Goal: Navigation & Orientation: Find specific page/section

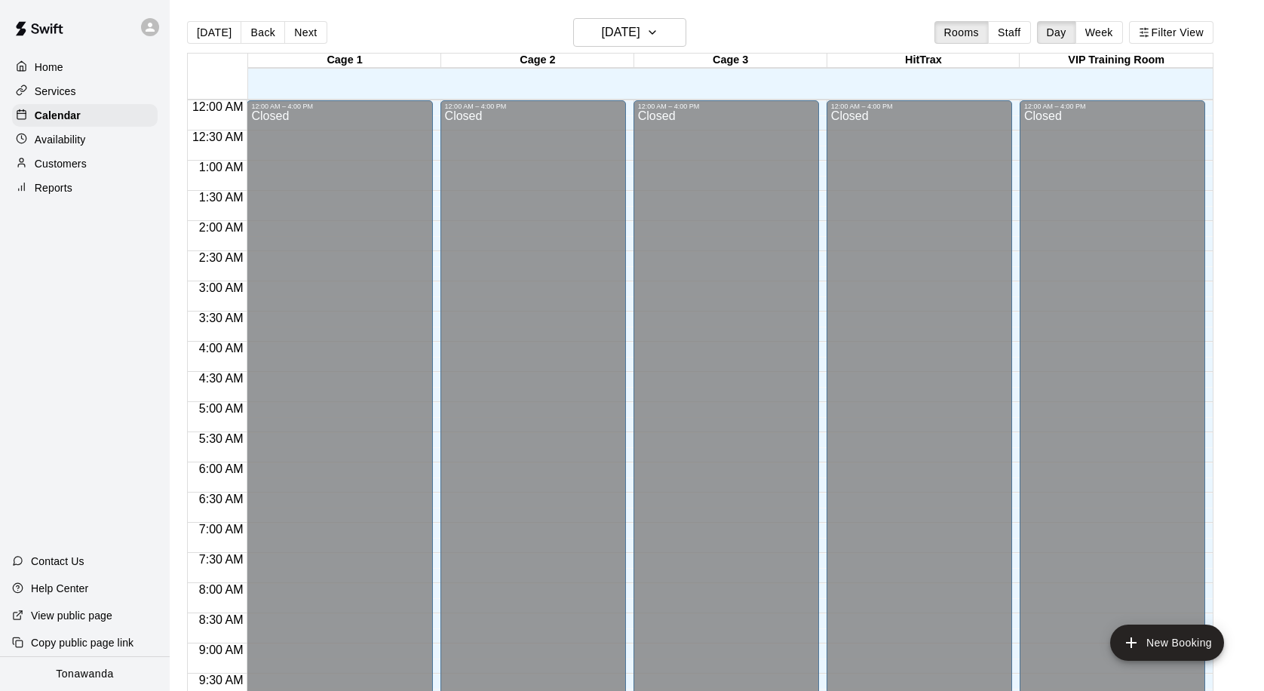
scroll to position [824, 0]
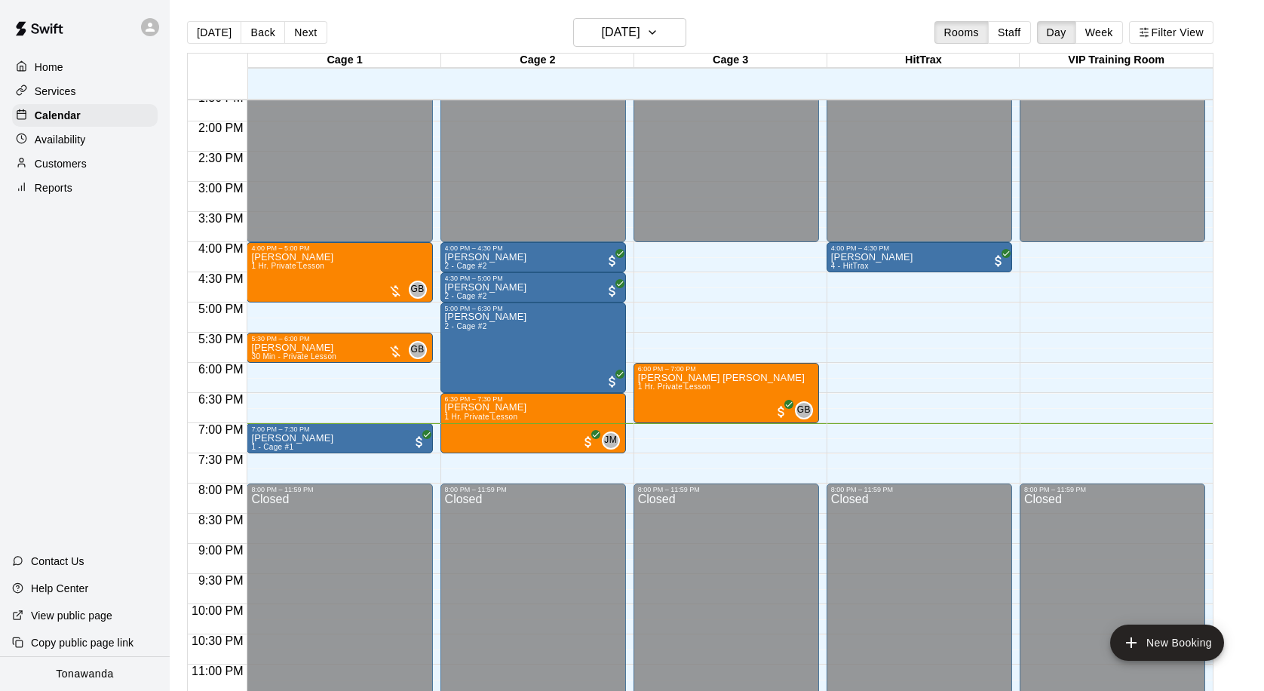
click at [158, 37] on div at bounding box center [154, 27] width 32 height 30
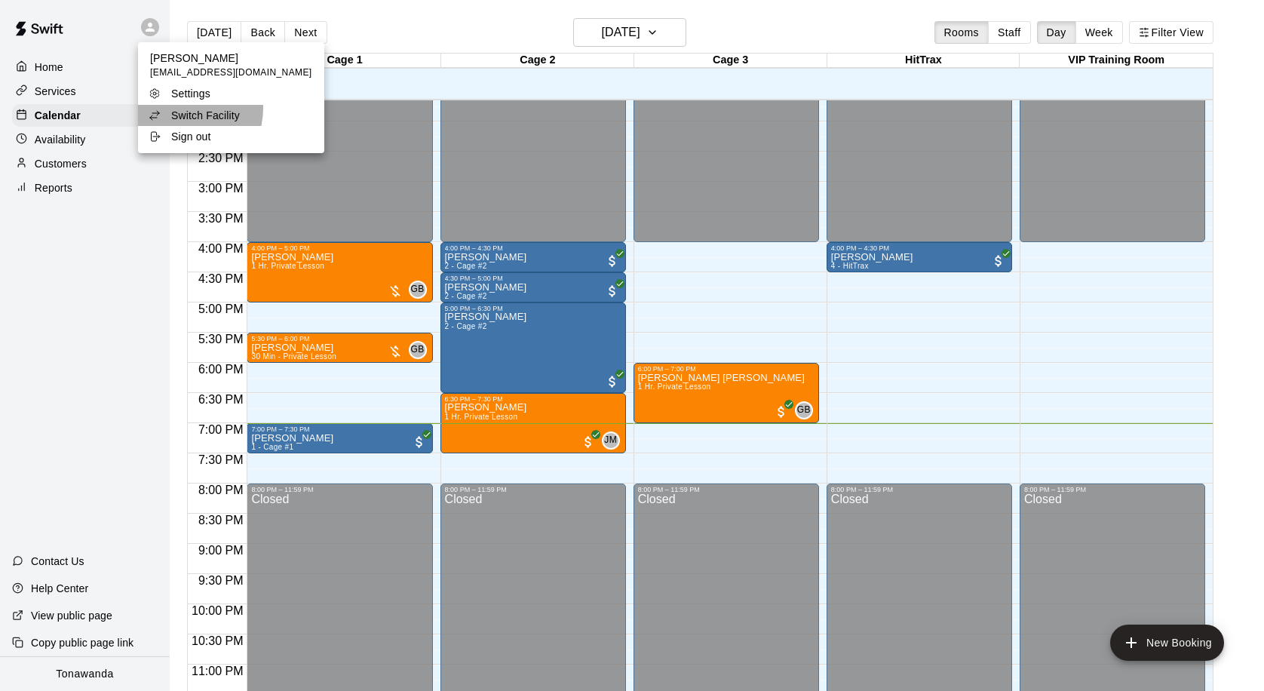
click at [180, 109] on p "Switch Facility" at bounding box center [205, 115] width 69 height 15
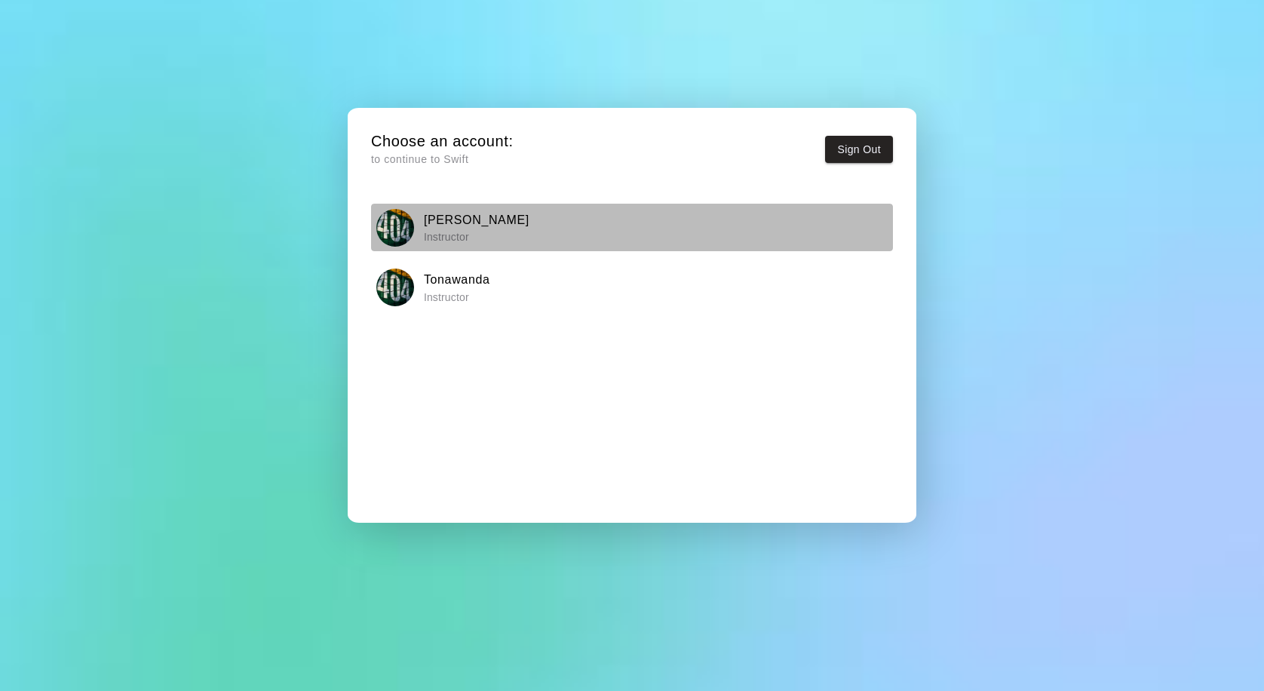
click at [480, 234] on div "[PERSON_NAME] Instructor" at bounding box center [632, 228] width 512 height 38
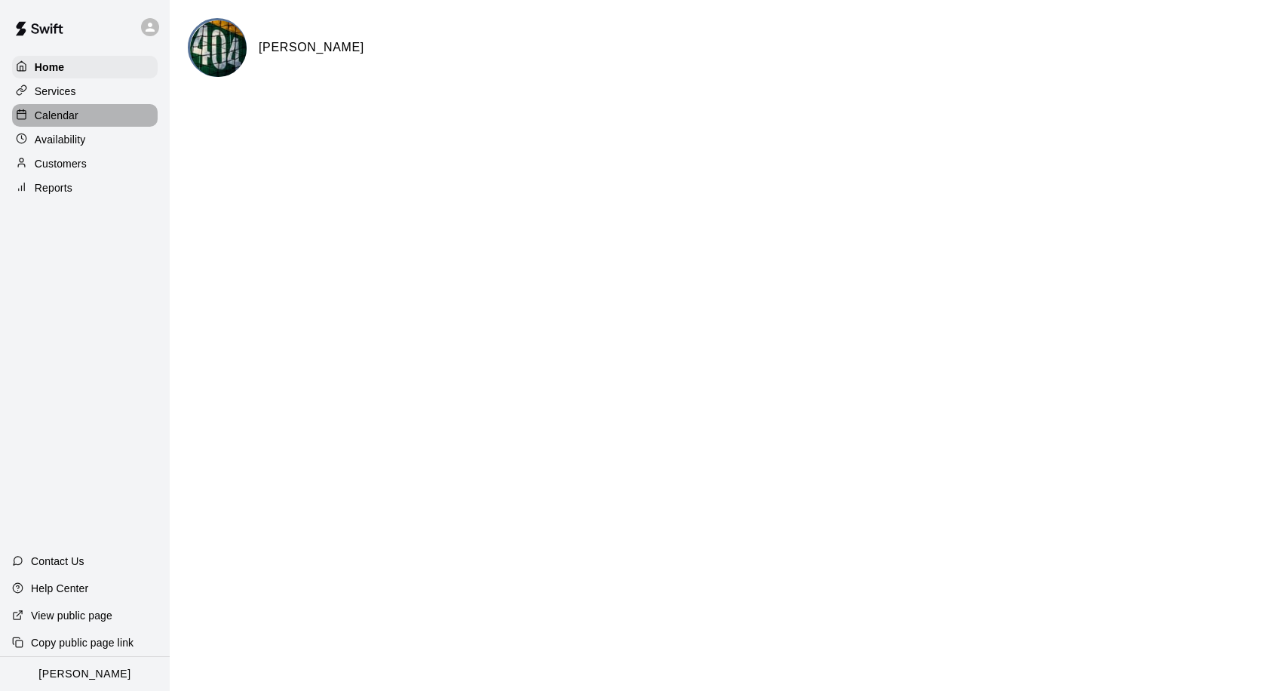
click at [98, 119] on div "Calendar" at bounding box center [85, 115] width 146 height 23
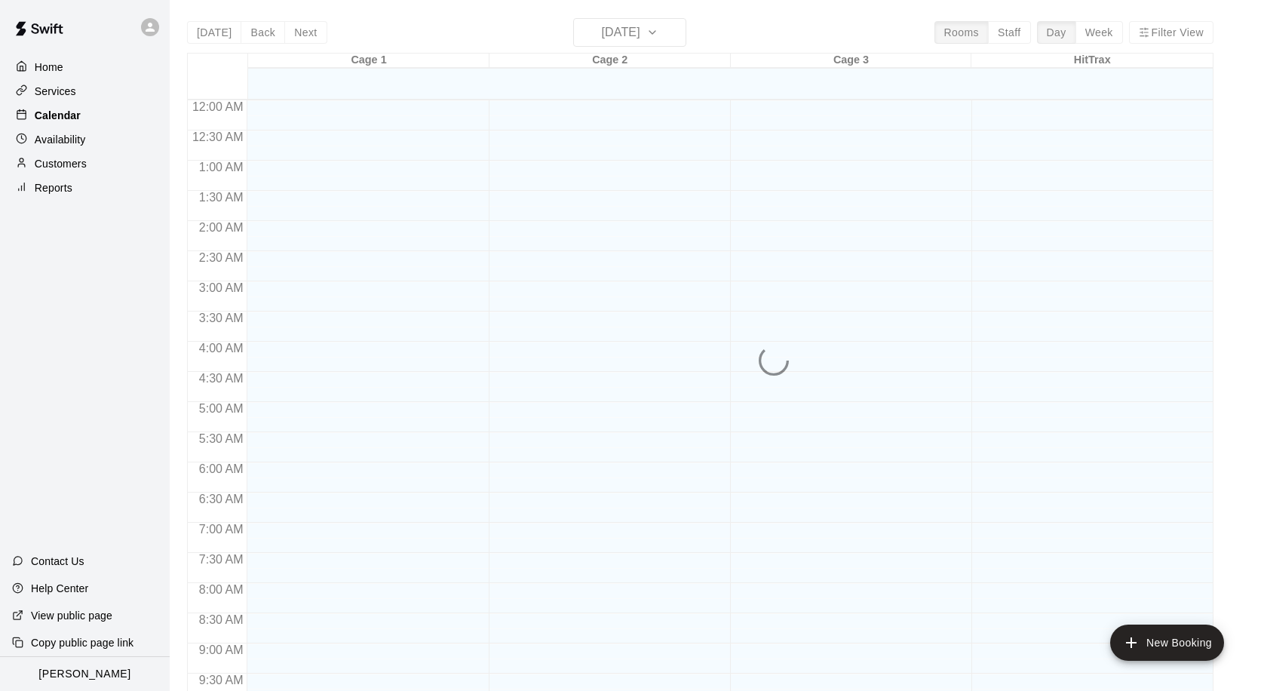
scroll to position [796, 0]
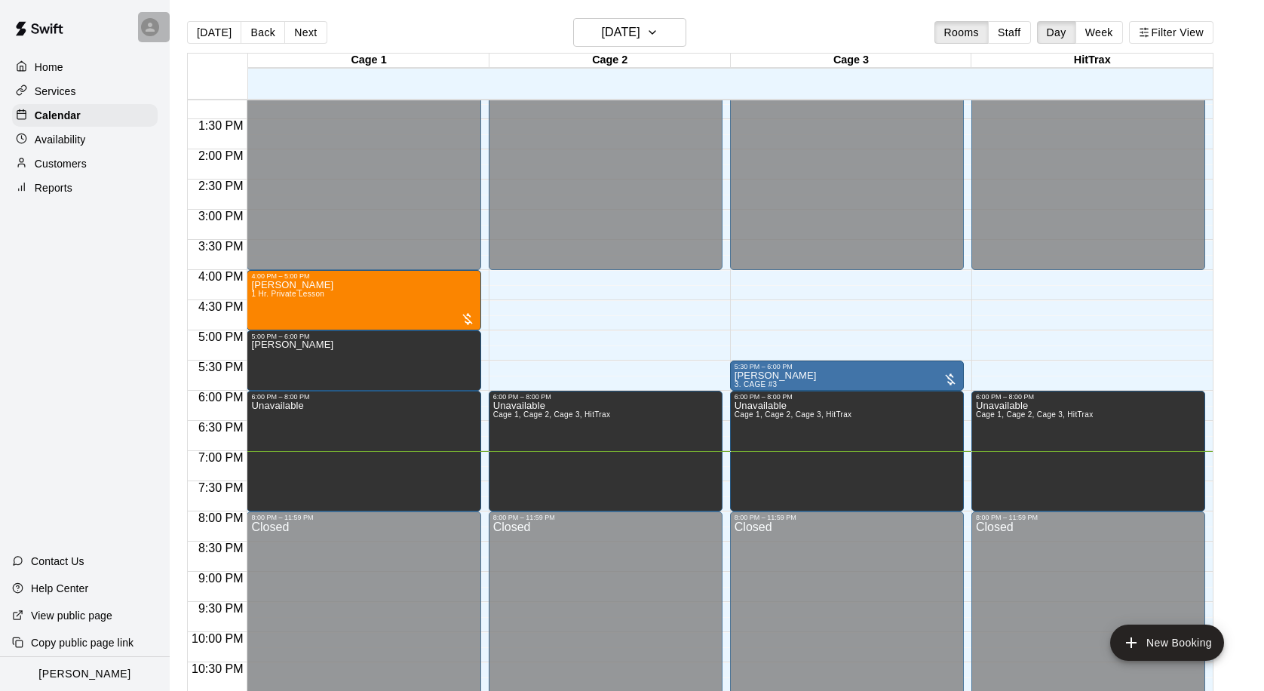
click at [152, 18] on div at bounding box center [150, 27] width 18 height 18
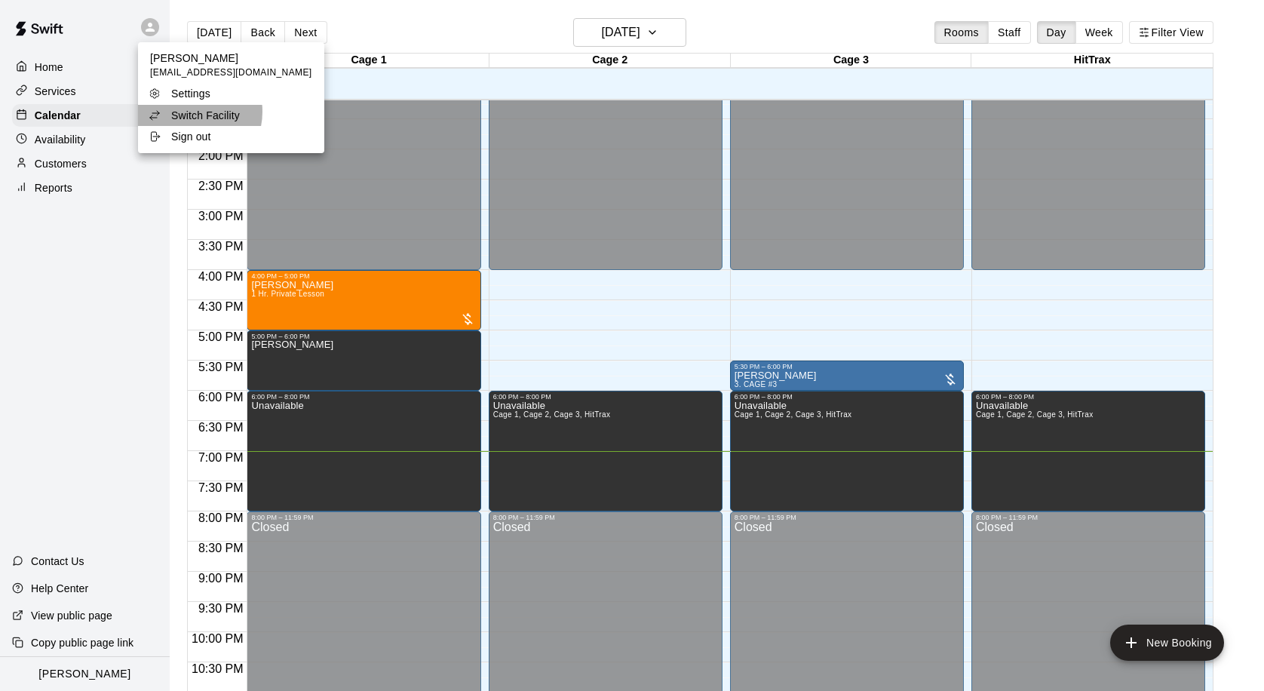
click at [189, 112] on p "Switch Facility" at bounding box center [205, 115] width 69 height 15
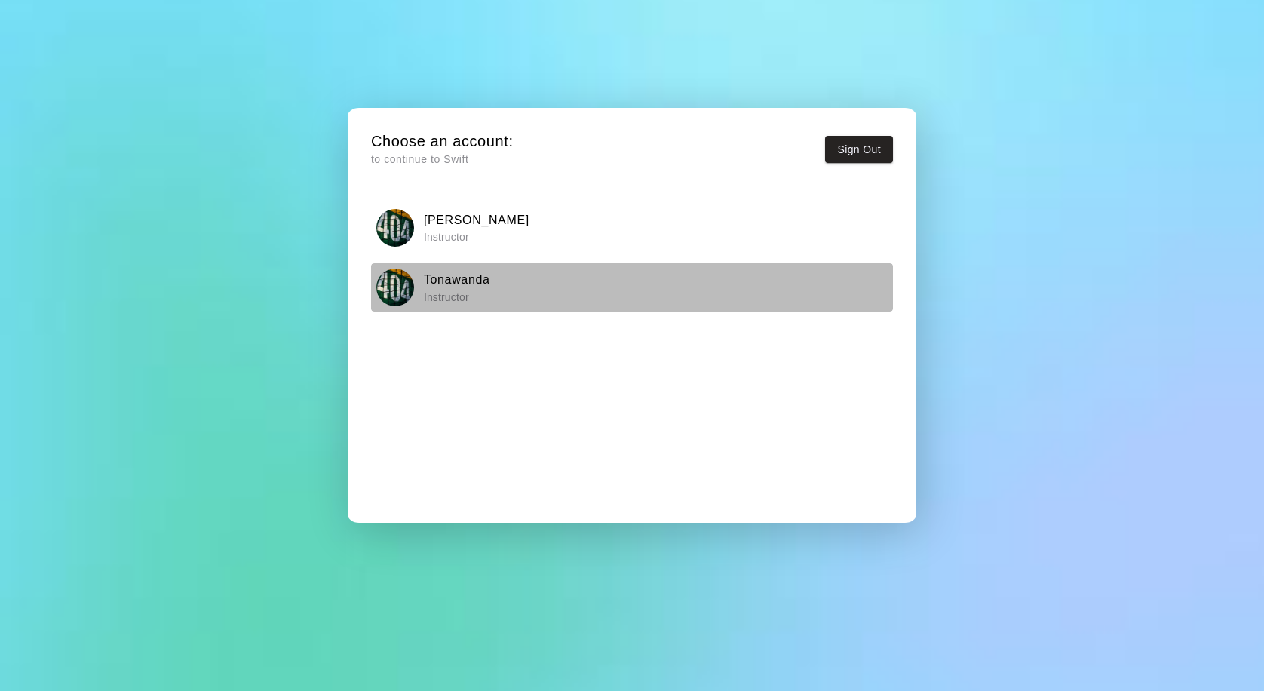
drag, startPoint x: 459, startPoint y: 273, endPoint x: 439, endPoint y: 269, distance: 20.7
click at [459, 273] on h6 "Tonawanda" at bounding box center [457, 280] width 66 height 20
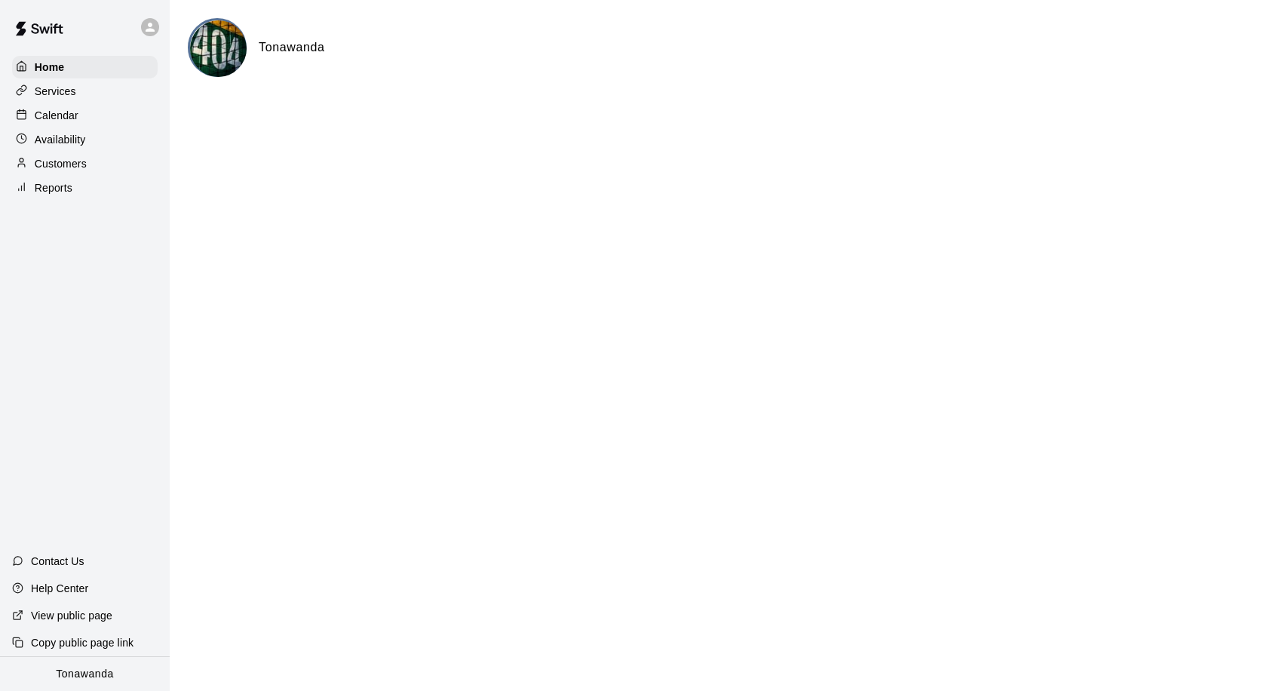
click at [152, 118] on div "Calendar" at bounding box center [85, 115] width 146 height 23
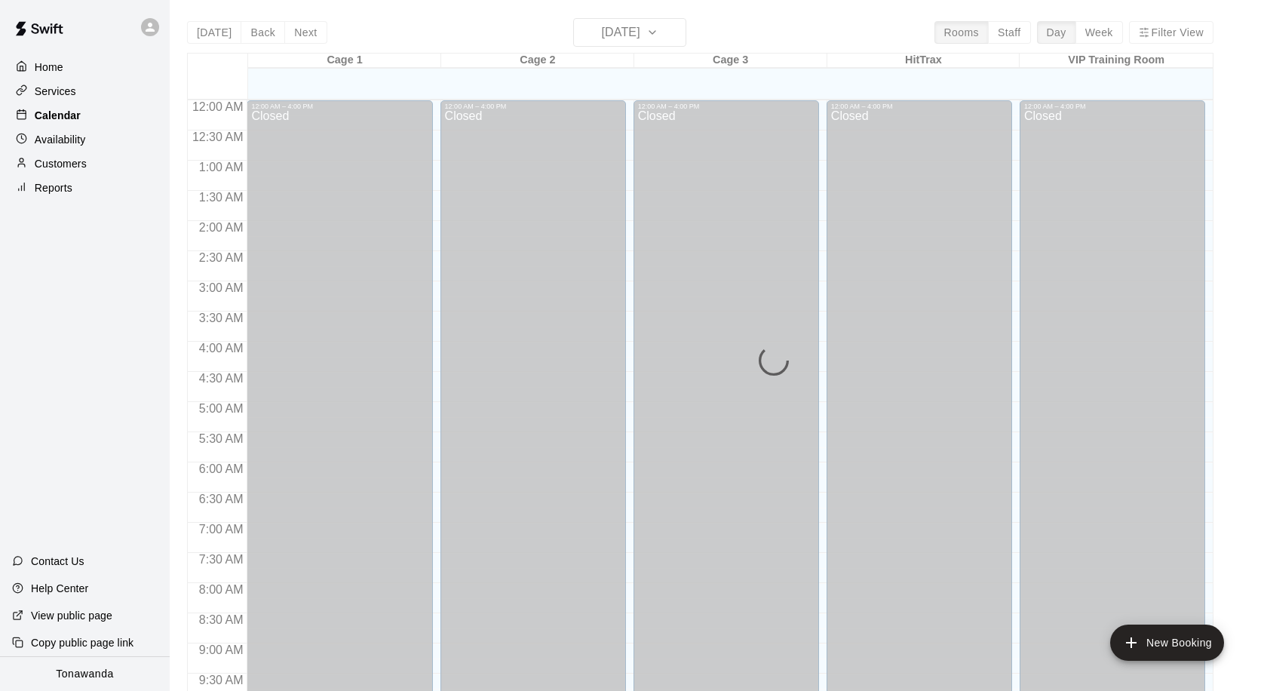
scroll to position [796, 0]
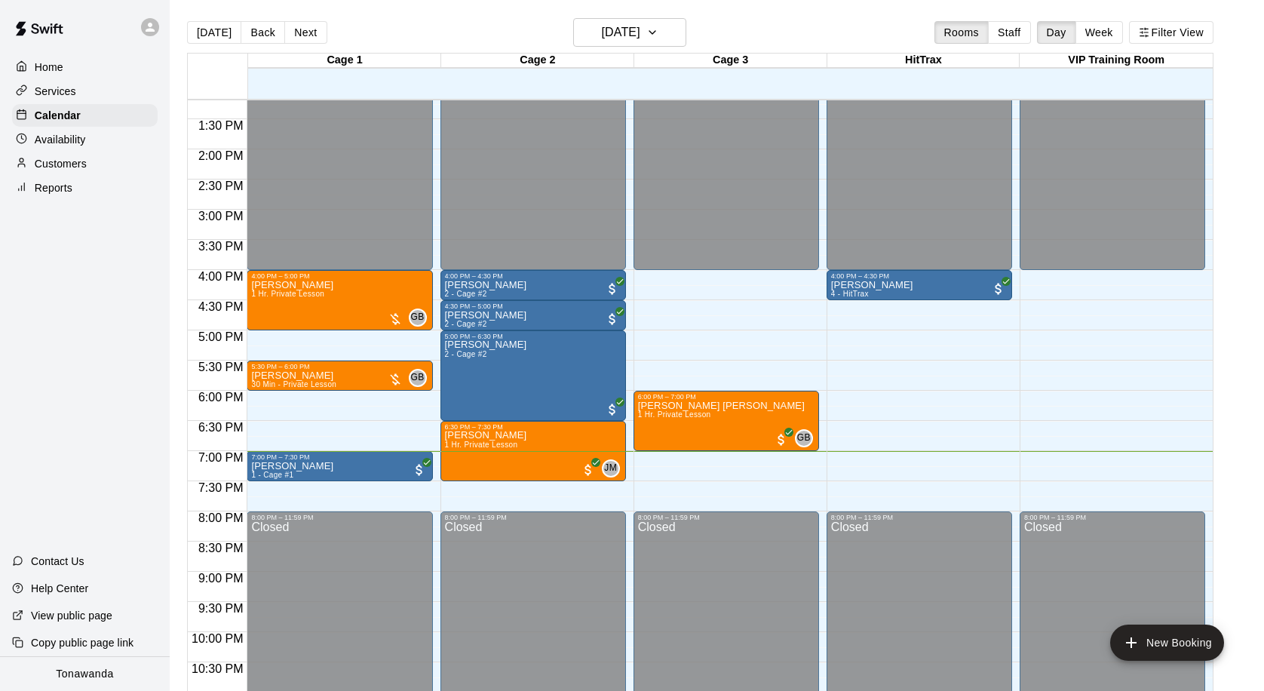
click at [363, 349] on div "12:00 AM – 4:00 PM Closed 4:00 PM – 5:00 PM [PERSON_NAME] 1 Hr. Private Lesson …" at bounding box center [340, 29] width 186 height 1448
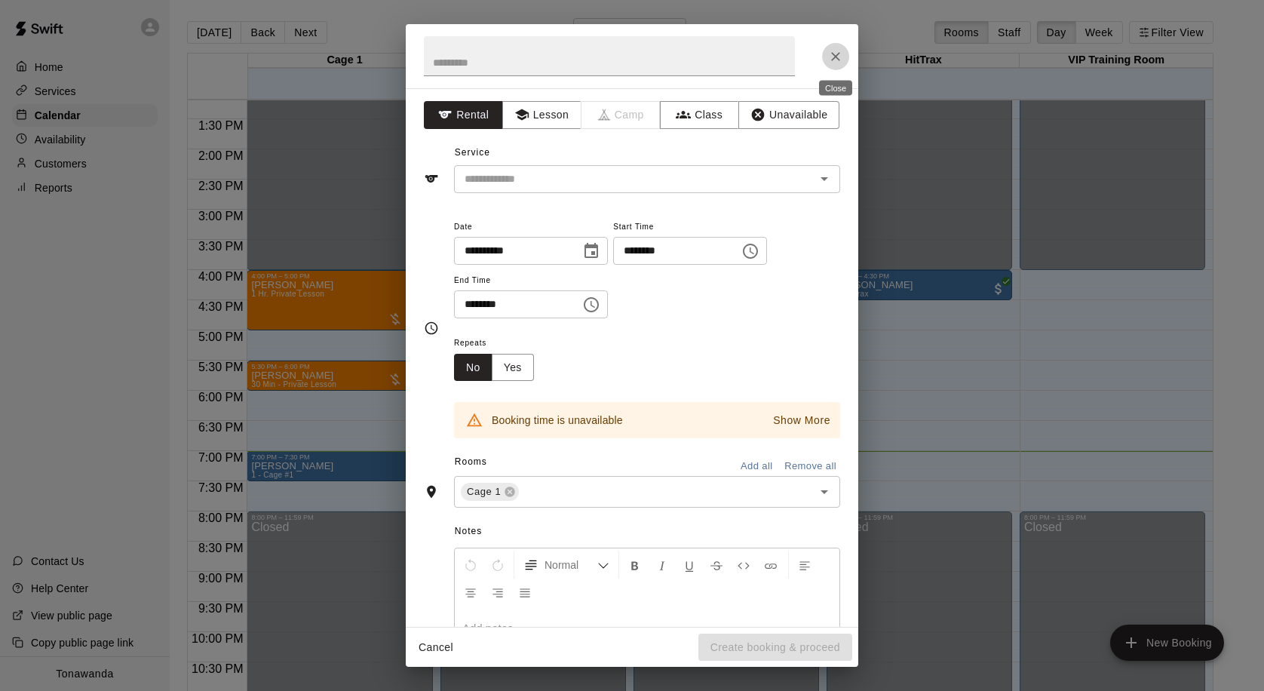
click at [835, 61] on icon "Close" at bounding box center [835, 56] width 15 height 15
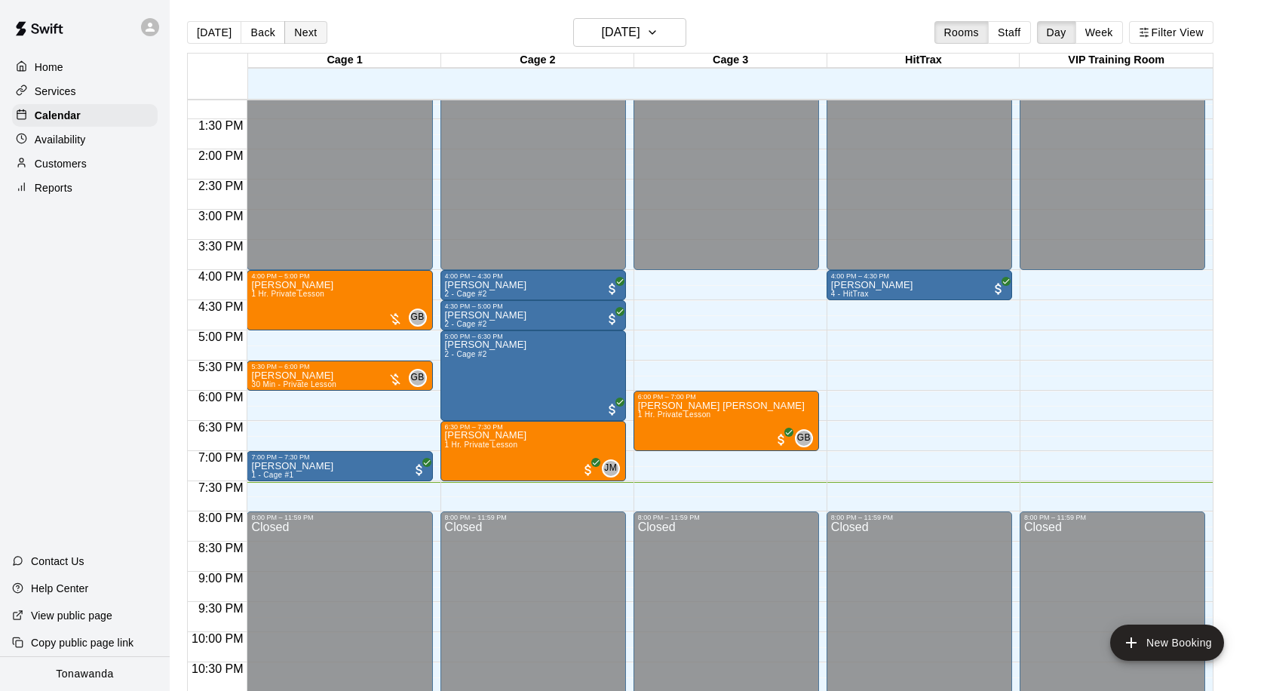
click at [299, 38] on button "Next" at bounding box center [305, 32] width 42 height 23
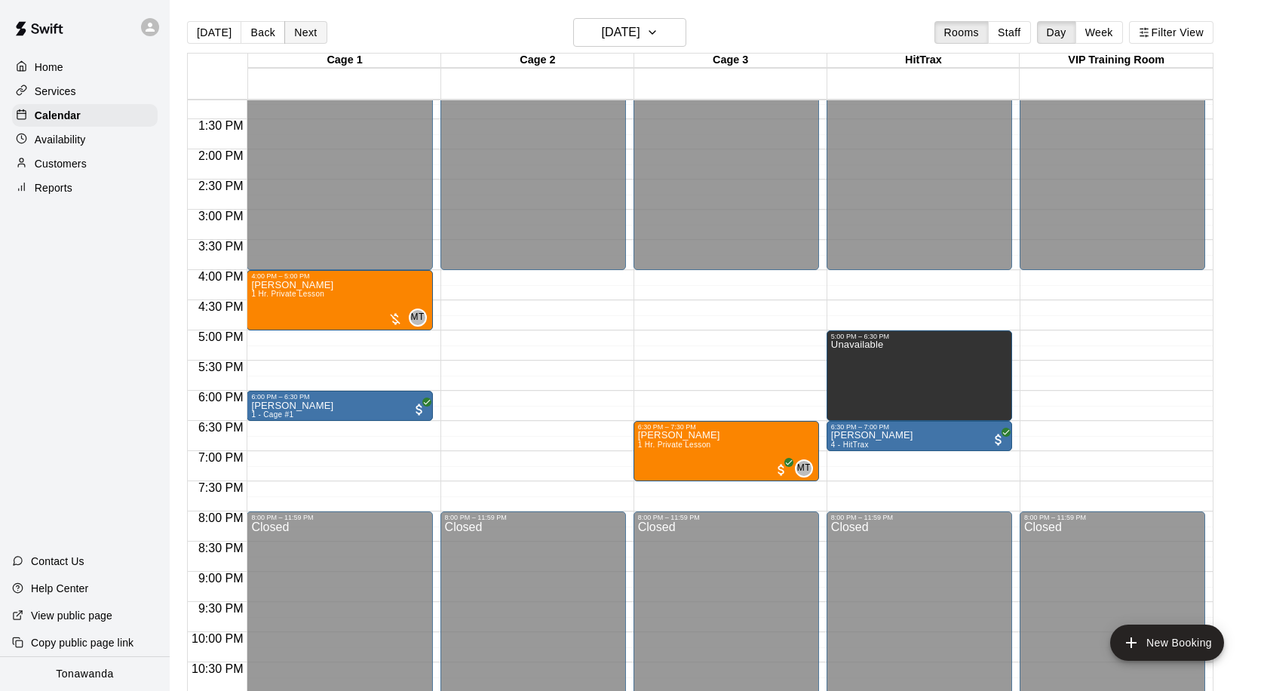
click at [306, 28] on button "Next" at bounding box center [305, 32] width 42 height 23
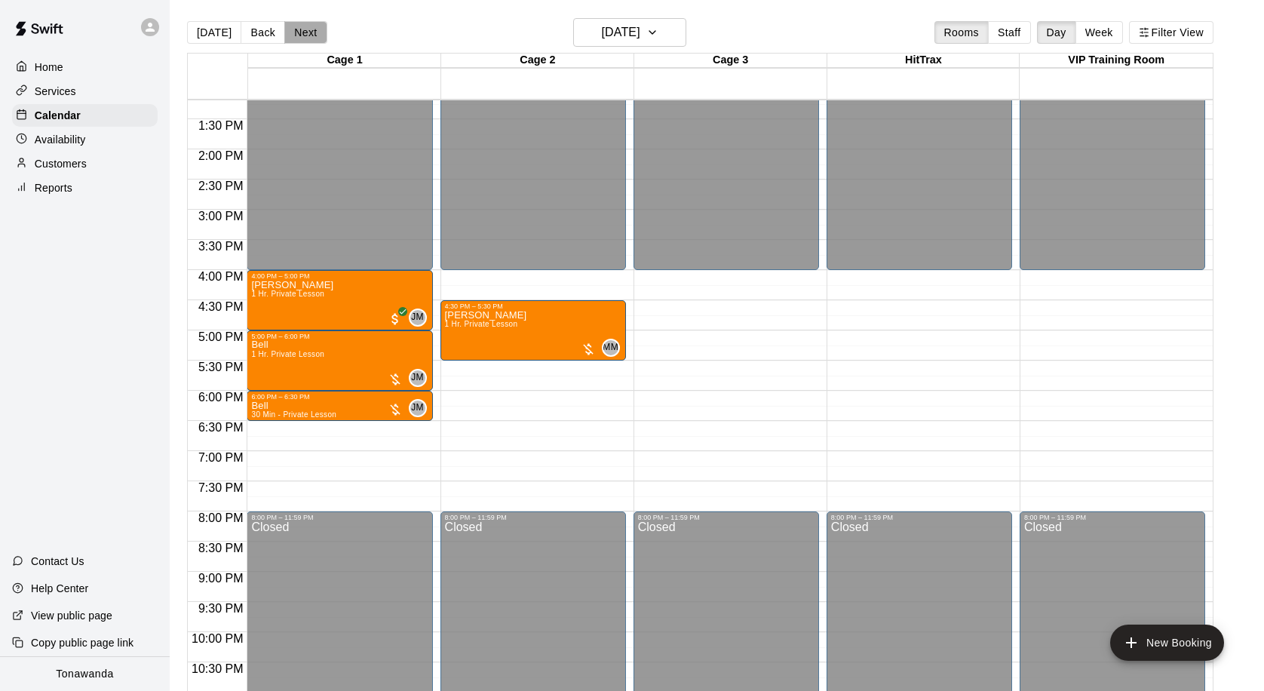
click at [292, 30] on button "Next" at bounding box center [305, 32] width 42 height 23
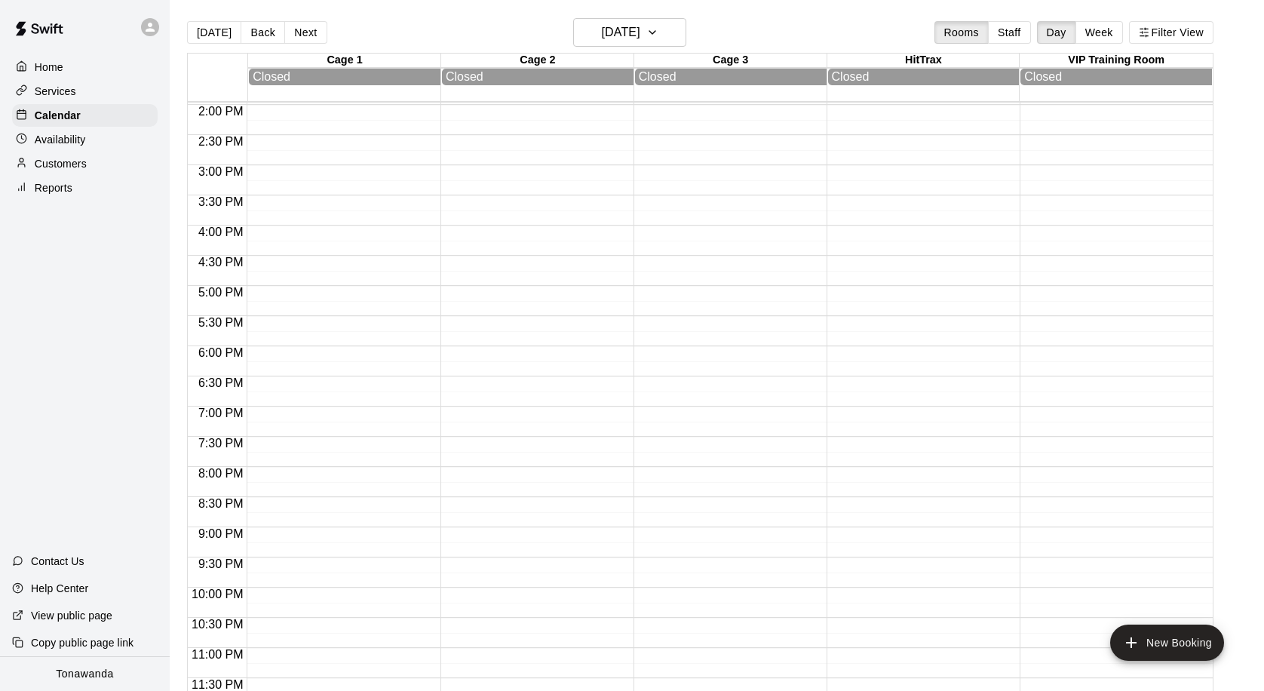
scroll to position [24, 0]
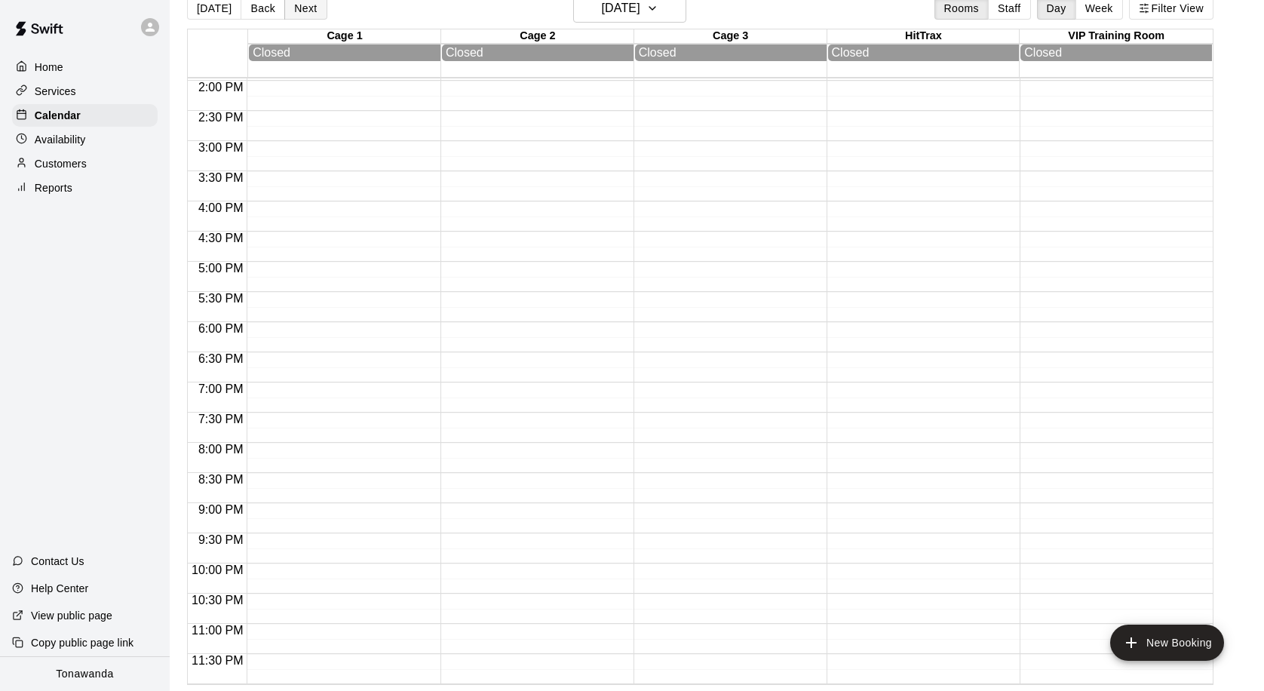
click at [313, 12] on button "Next" at bounding box center [305, 8] width 42 height 23
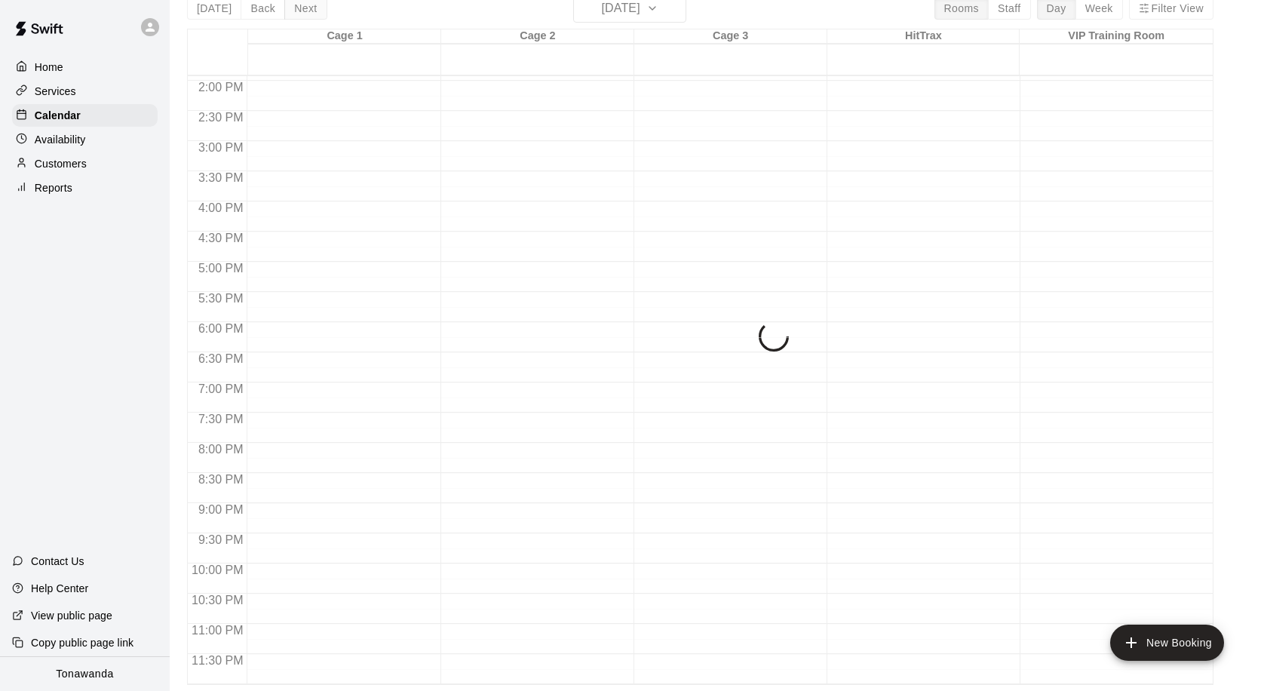
scroll to position [844, 0]
